Goal: Find contact information: Find contact information

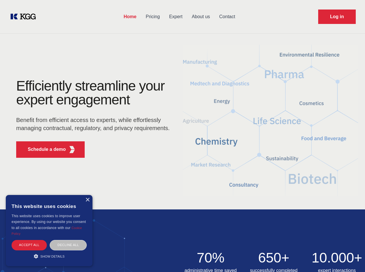
click at [182, 136] on div "Efficiently streamline your expert engagement Benefit from efficient access to …" at bounding box center [95, 120] width 176 height 83
click at [43, 150] on p "Schedule a demo" at bounding box center [47, 149] width 38 height 7
click at [87, 200] on div "× This website uses cookies This website uses cookies to improve user experienc…" at bounding box center [49, 230] width 87 height 71
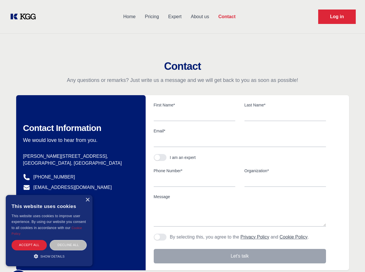
click at [29, 245] on div "Accept all" at bounding box center [29, 245] width 35 height 10
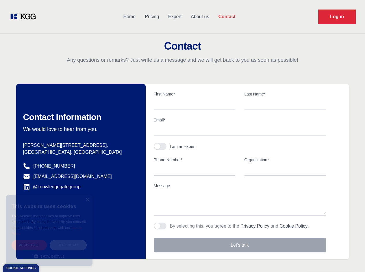
click at [68, 245] on div "Decline all" at bounding box center [68, 245] width 37 height 10
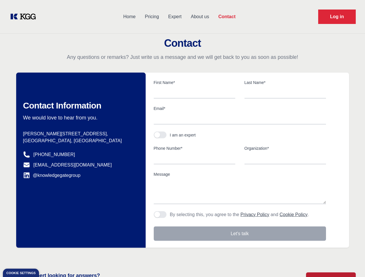
click at [49, 256] on main "Contact Any questions or remarks? Just write us a message and we will get back …" at bounding box center [182, 150] width 365 height 301
